Goal: Task Accomplishment & Management: Manage account settings

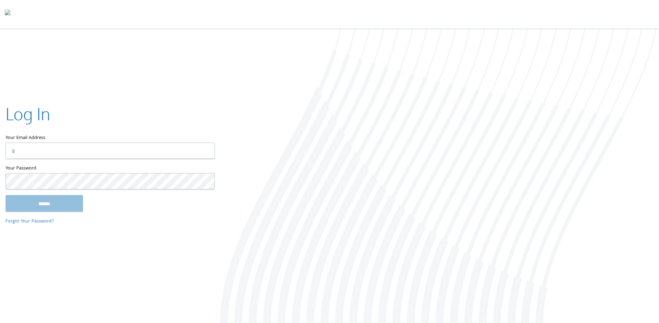
type input "**********"
click at [47, 203] on input "******" at bounding box center [45, 203] width 78 height 17
type input "**********"
click at [25, 204] on input "******" at bounding box center [45, 203] width 78 height 17
